Goal: Information Seeking & Learning: Learn about a topic

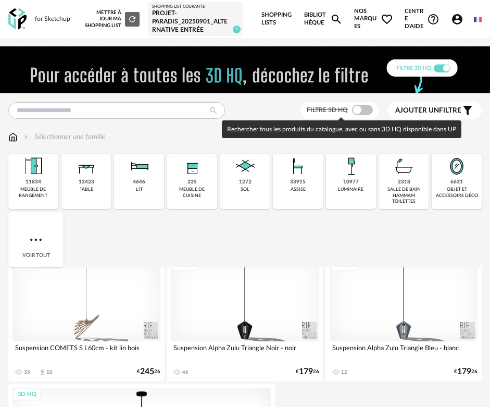
click at [365, 111] on span at bounding box center [362, 110] width 21 height 10
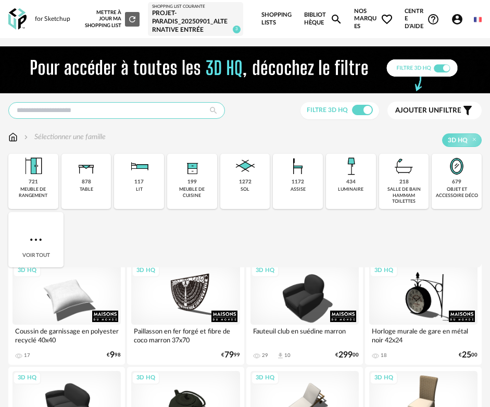
click at [131, 107] on input "text" at bounding box center [116, 110] width 217 height 17
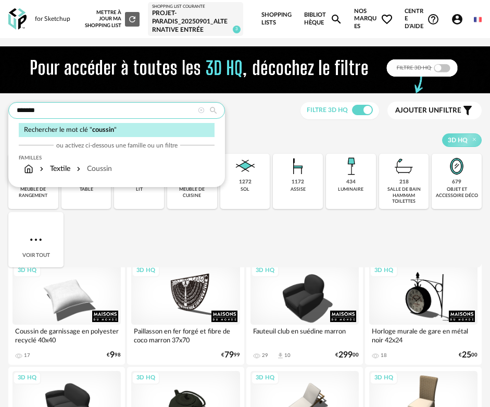
type input "*******"
type input "**********"
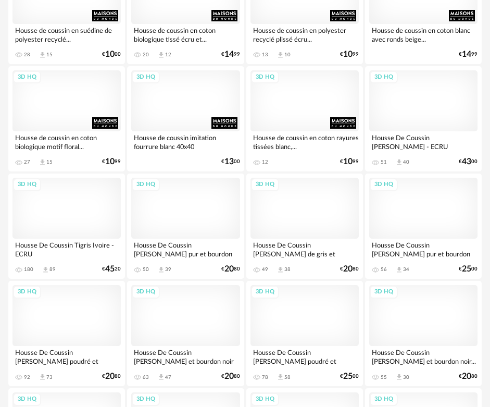
scroll to position [2546, 0]
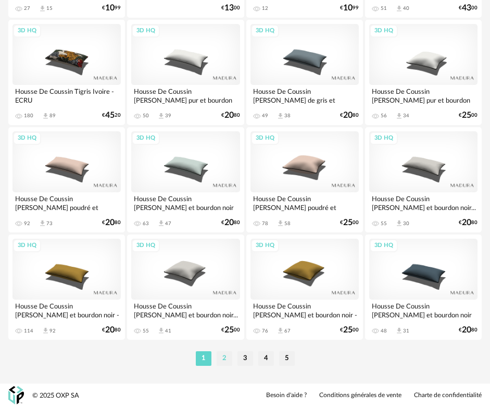
click at [222, 359] on li "2" at bounding box center [225, 358] width 16 height 15
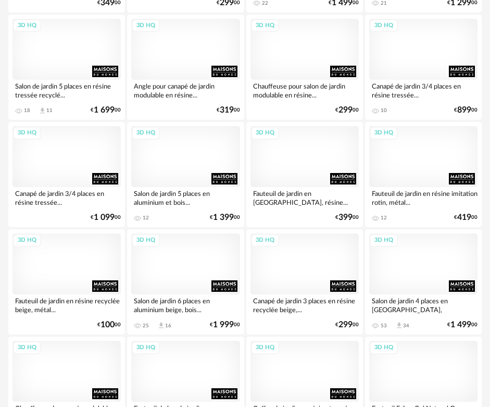
scroll to position [2546, 0]
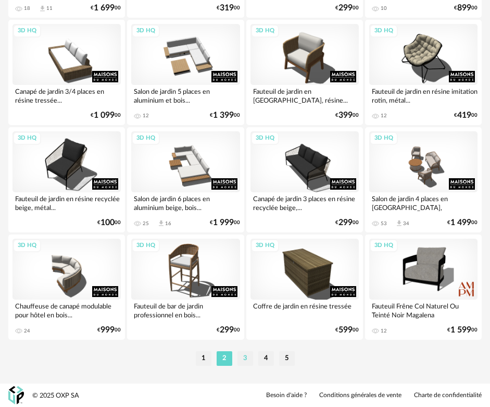
click at [244, 361] on li "3" at bounding box center [245, 358] width 16 height 15
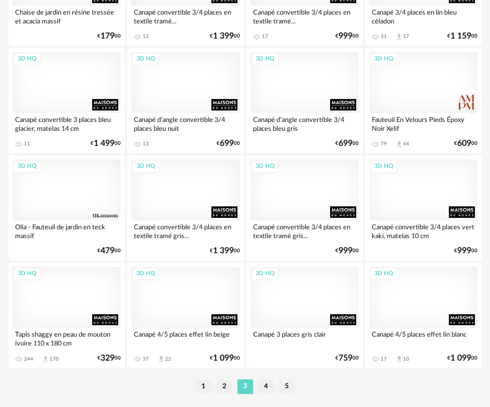
scroll to position [2546, 0]
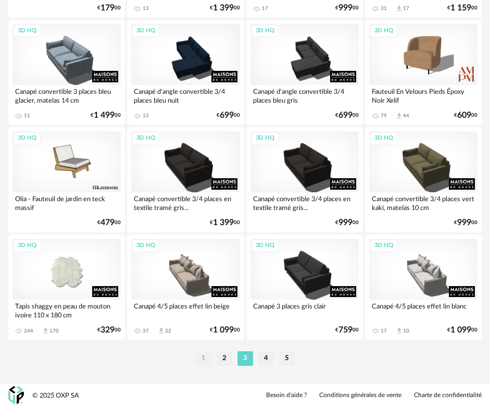
click at [204, 360] on li "1" at bounding box center [204, 358] width 16 height 15
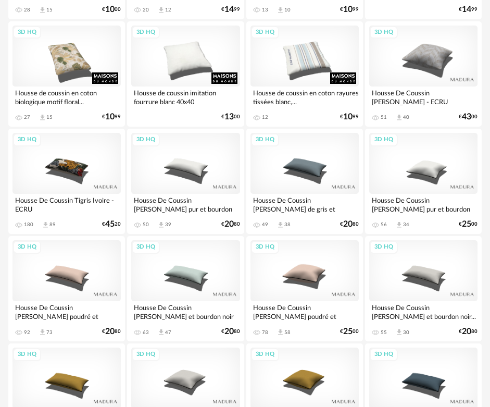
scroll to position [2531, 0]
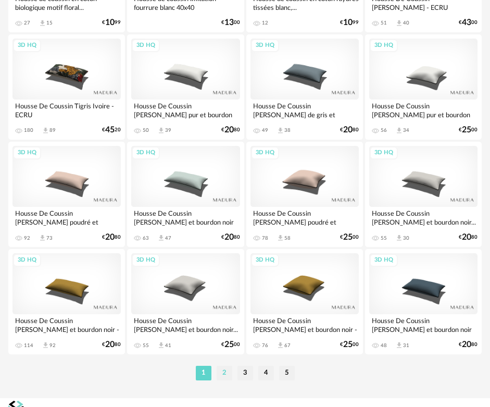
click at [224, 373] on li "2" at bounding box center [225, 373] width 16 height 15
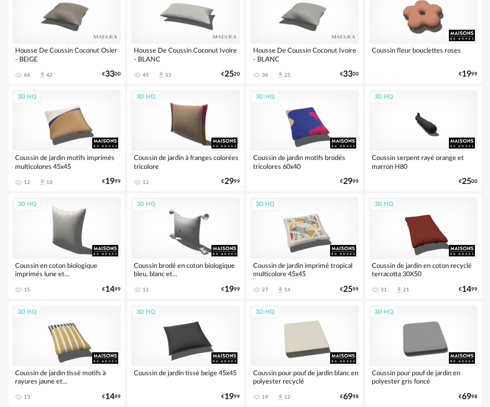
scroll to position [333, 0]
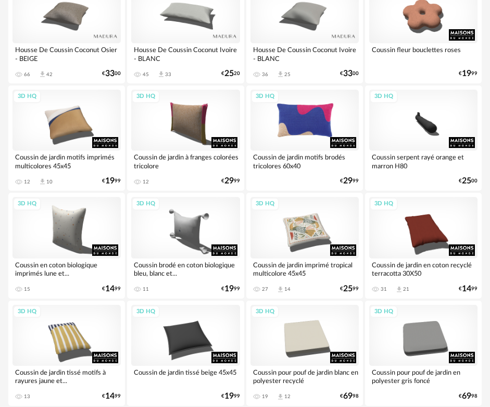
click at [310, 121] on div "3D HQ" at bounding box center [304, 120] width 108 height 61
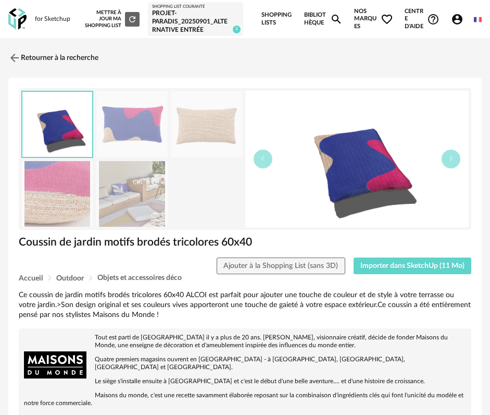
click at [192, 128] on img at bounding box center [206, 124] width 71 height 66
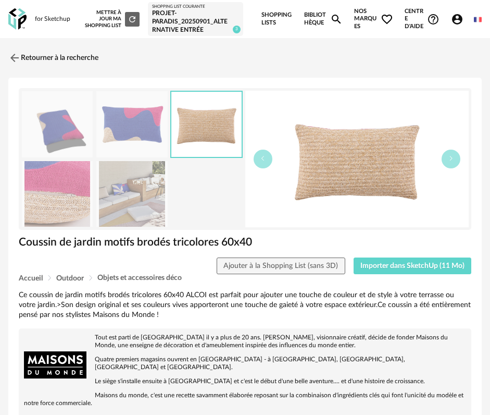
click at [141, 130] on img at bounding box center [131, 124] width 71 height 66
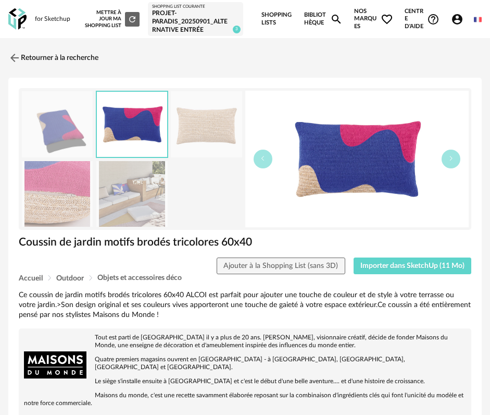
click at [75, 127] on img at bounding box center [57, 124] width 71 height 66
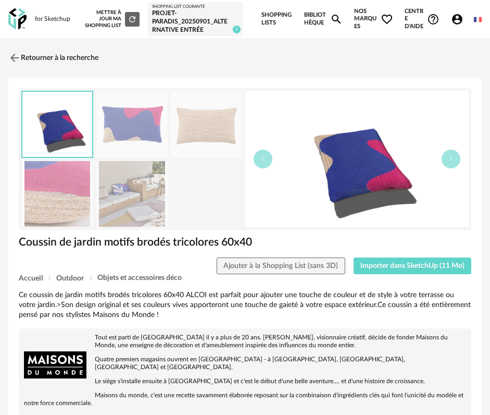
click at [122, 182] on img at bounding box center [131, 194] width 71 height 66
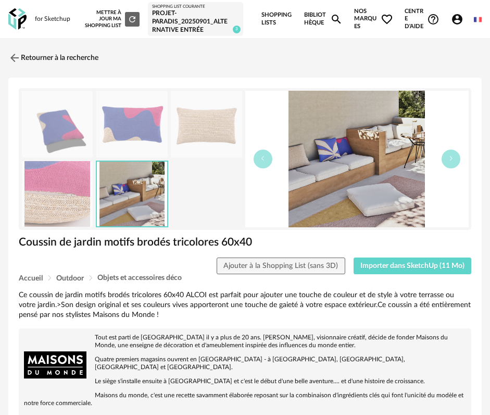
click at [148, 121] on img at bounding box center [131, 124] width 71 height 66
